Goal: Check status: Check status

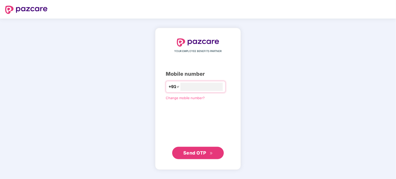
type input "**********"
click at [194, 158] on button "Send OTP" at bounding box center [198, 153] width 52 height 12
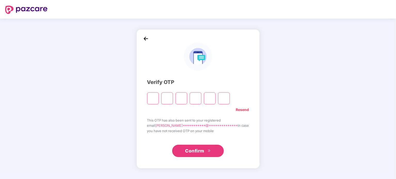
type input "*"
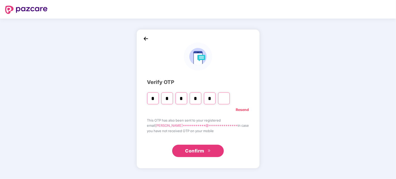
type input "*"
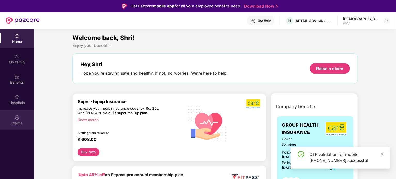
click at [16, 119] on img at bounding box center [16, 117] width 5 height 5
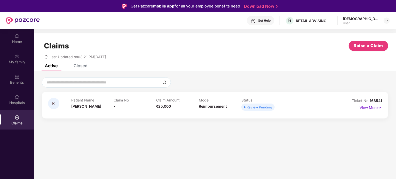
click at [255, 110] on span "Review Pending" at bounding box center [257, 107] width 33 height 7
click at [255, 109] on div "Review Pending" at bounding box center [260, 107] width 26 height 5
click at [214, 109] on span "Reimbursement" at bounding box center [213, 106] width 28 height 4
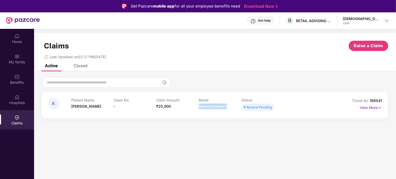
click at [214, 109] on span "Reimbursement" at bounding box center [213, 106] width 28 height 4
click at [163, 104] on div "Claim Amount ₹25,000" at bounding box center [177, 105] width 43 height 14
click at [81, 70] on div "Closed" at bounding box center [77, 65] width 22 height 11
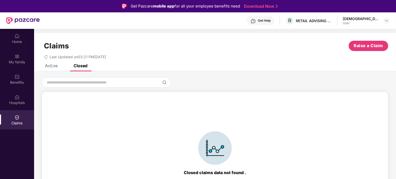
click at [51, 67] on div "Active" at bounding box center [51, 65] width 13 height 5
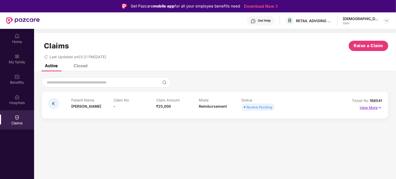
click at [371, 108] on p "View More" at bounding box center [371, 107] width 22 height 7
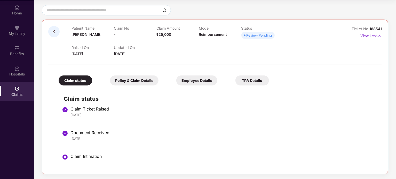
scroll to position [29, 0]
click at [133, 80] on div "Policy & Claim Details" at bounding box center [134, 80] width 49 height 10
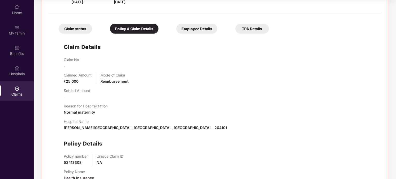
scroll to position [113, 0]
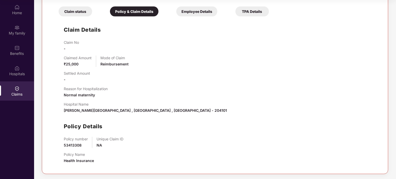
click at [202, 15] on div "Employee Details" at bounding box center [196, 11] width 41 height 10
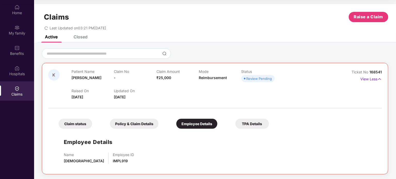
click at [261, 125] on div "TPA Details" at bounding box center [252, 124] width 34 height 10
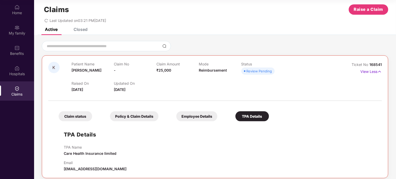
scroll to position [12, 0]
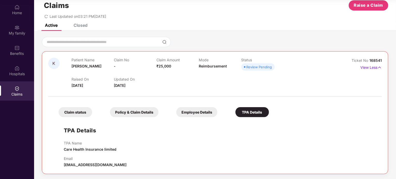
click at [116, 68] on div "Claim No -" at bounding box center [135, 65] width 42 height 14
click at [86, 30] on div "Closed" at bounding box center [77, 25] width 22 height 11
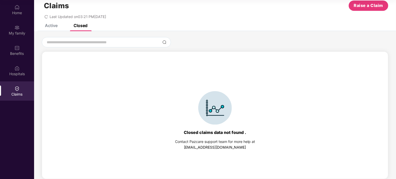
click at [58, 28] on div "Active Closed" at bounding box center [62, 25] width 50 height 11
click at [55, 27] on div "Active" at bounding box center [51, 25] width 13 height 5
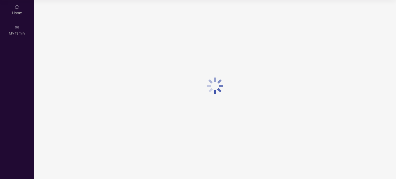
scroll to position [29, 0]
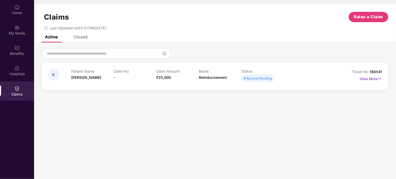
click at [264, 76] on div "Review Pending" at bounding box center [260, 78] width 26 height 5
